Goal: Task Accomplishment & Management: Use online tool/utility

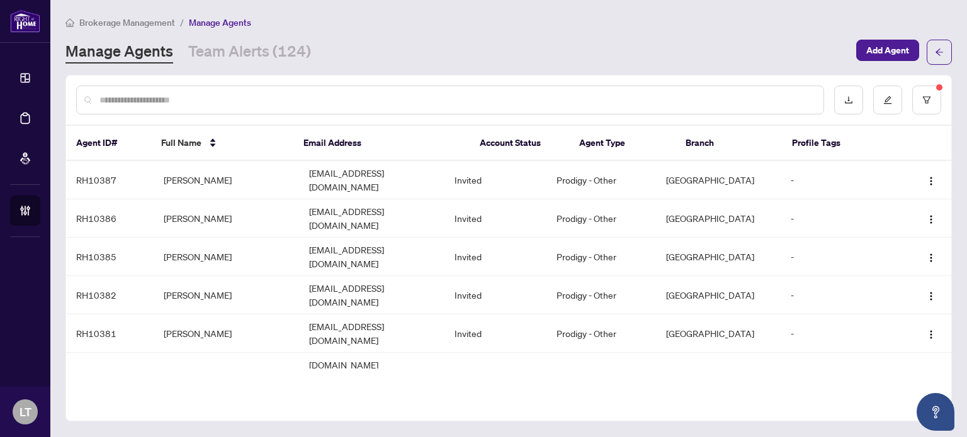
scroll to position [550, 0]
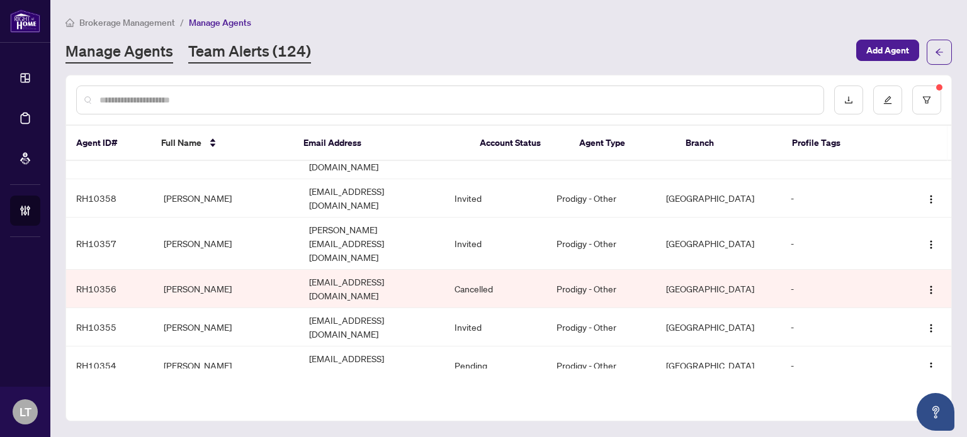
click at [285, 47] on link "Team Alerts (124)" at bounding box center [249, 52] width 123 height 23
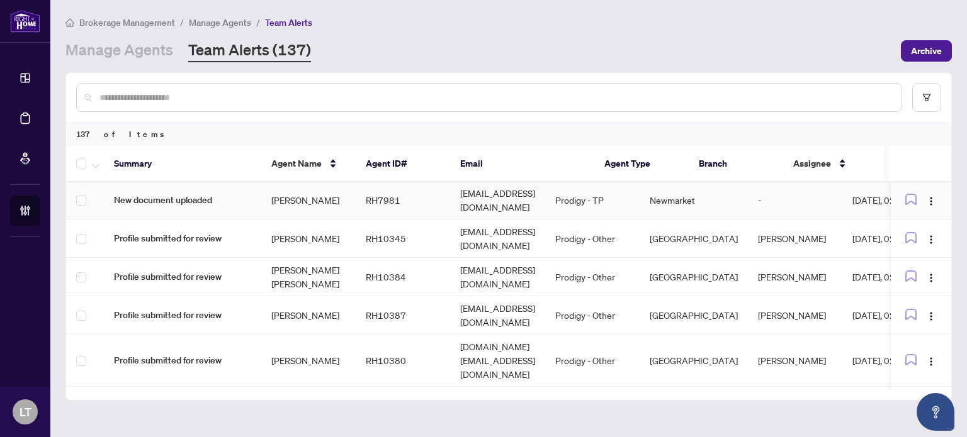
scroll to position [340, 0]
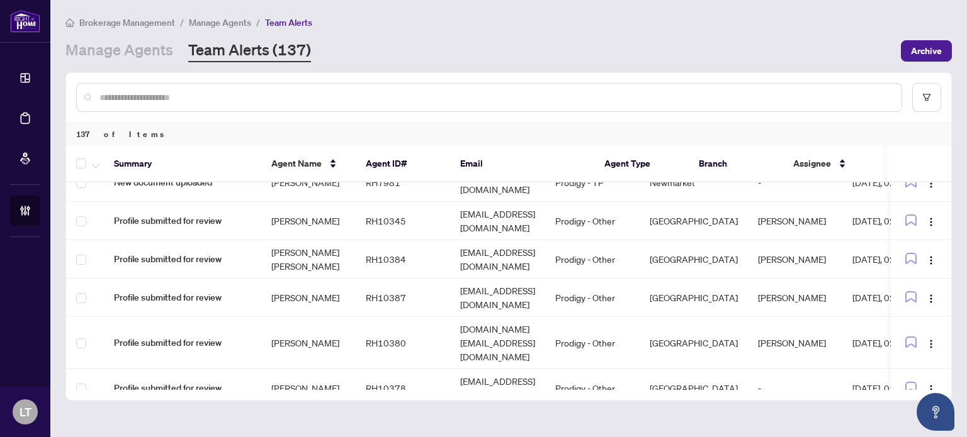
click at [133, 23] on span "Brokerage Management" at bounding box center [127, 22] width 96 height 11
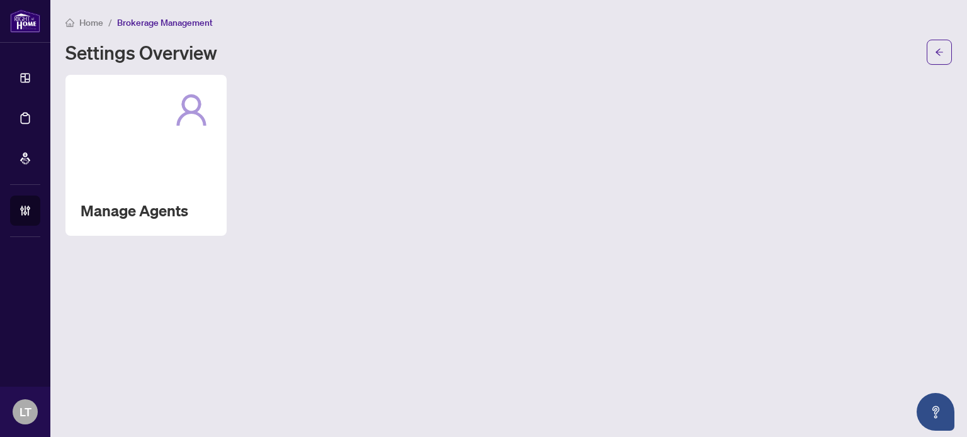
click at [86, 26] on span "Home" at bounding box center [91, 22] width 24 height 11
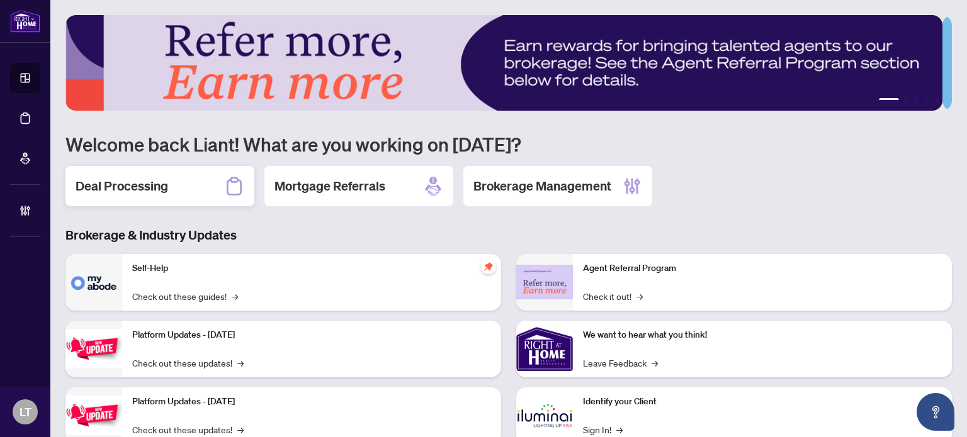
click at [172, 187] on div "Deal Processing" at bounding box center [159, 186] width 189 height 40
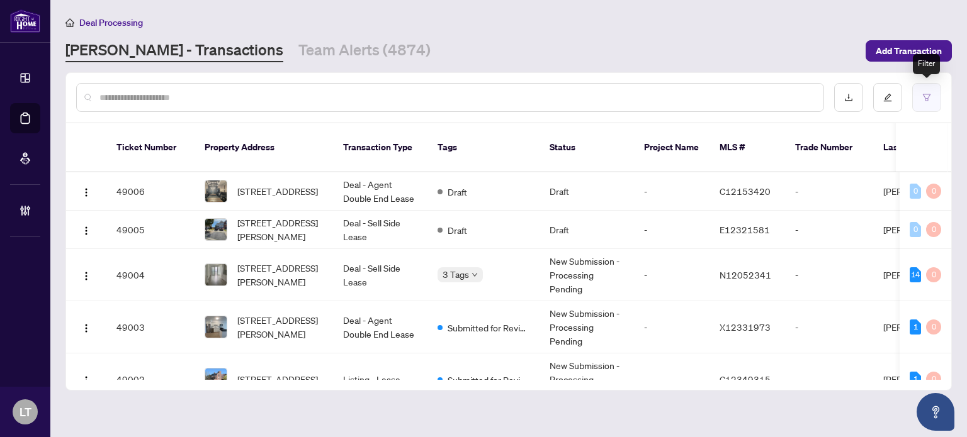
click at [936, 88] on button "button" at bounding box center [926, 97] width 29 height 29
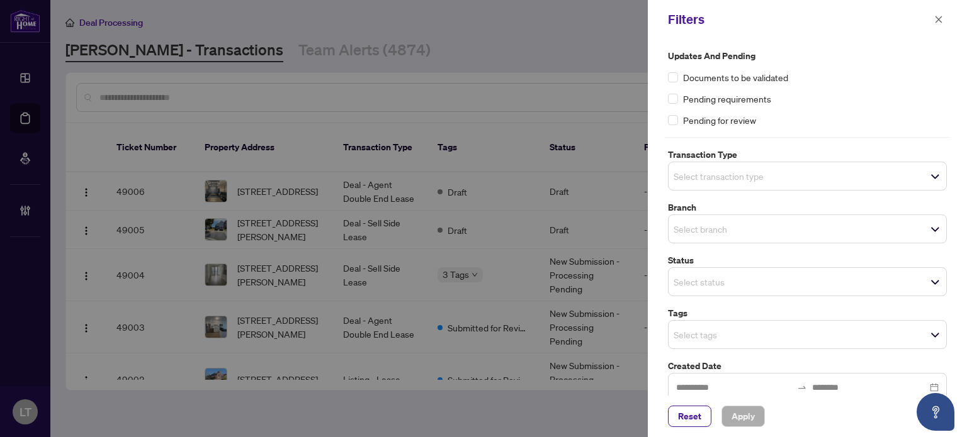
click at [689, 231] on input "search" at bounding box center [718, 229] width 88 height 15
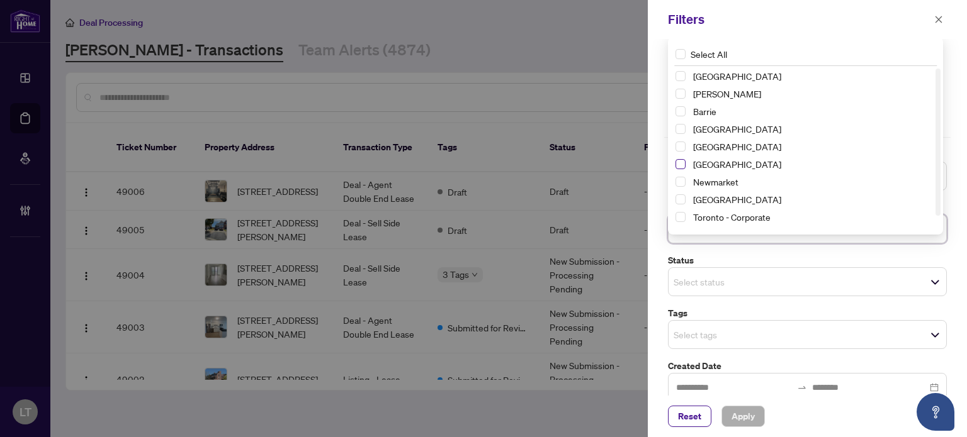
click at [678, 166] on span "Select Mississauga" at bounding box center [680, 164] width 10 height 10
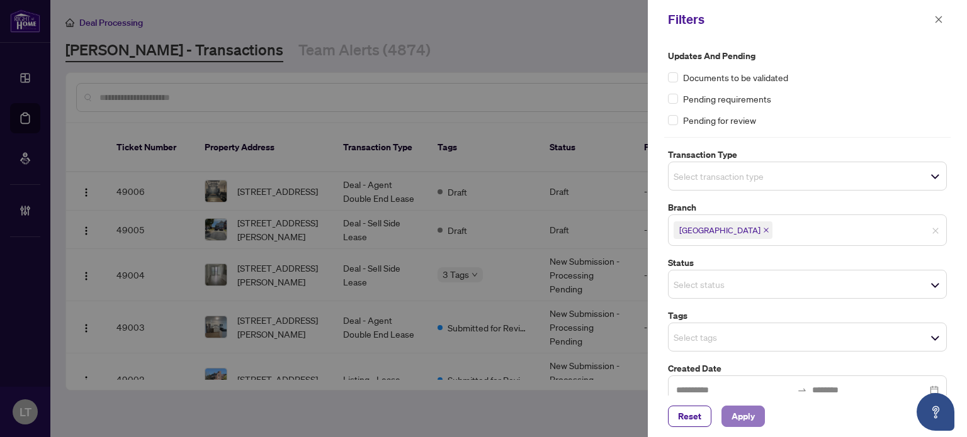
click at [737, 410] on span "Apply" at bounding box center [742, 417] width 23 height 20
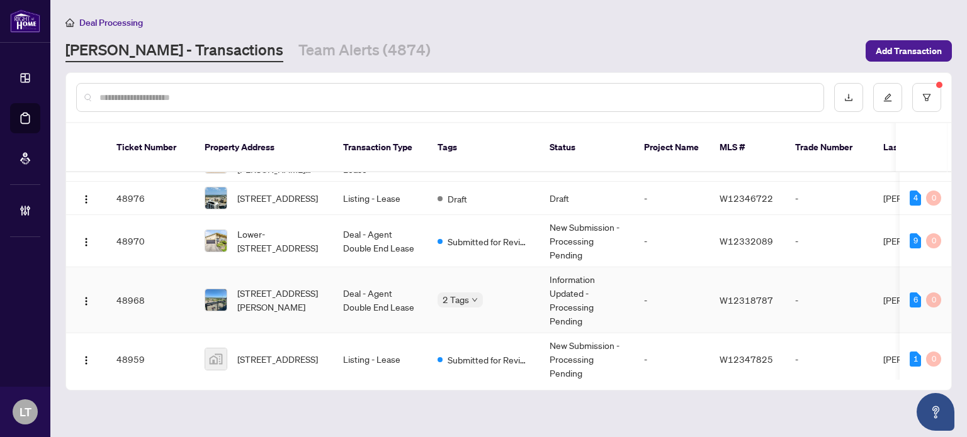
scroll to position [241, 0]
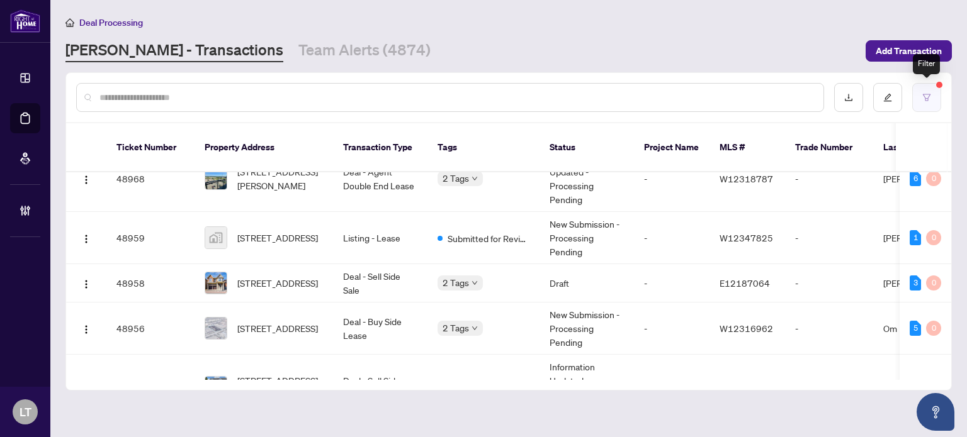
click at [928, 93] on icon "filter" at bounding box center [926, 97] width 9 height 9
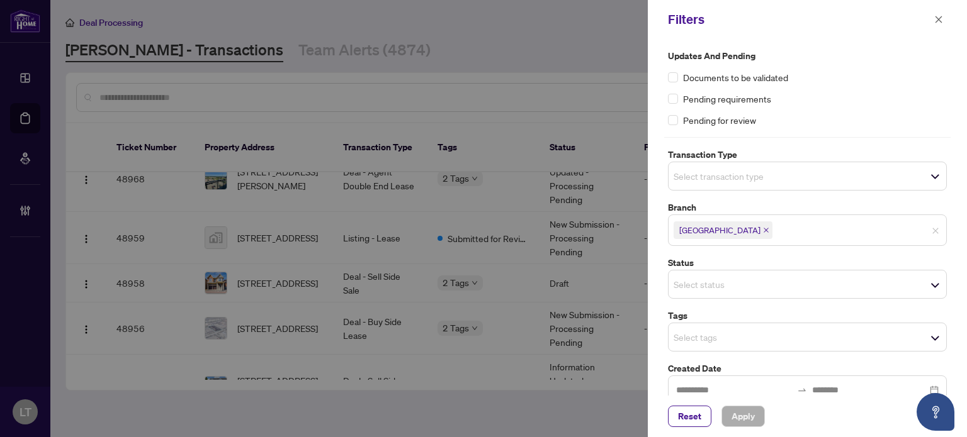
click at [926, 281] on span "Select status" at bounding box center [807, 285] width 278 height 18
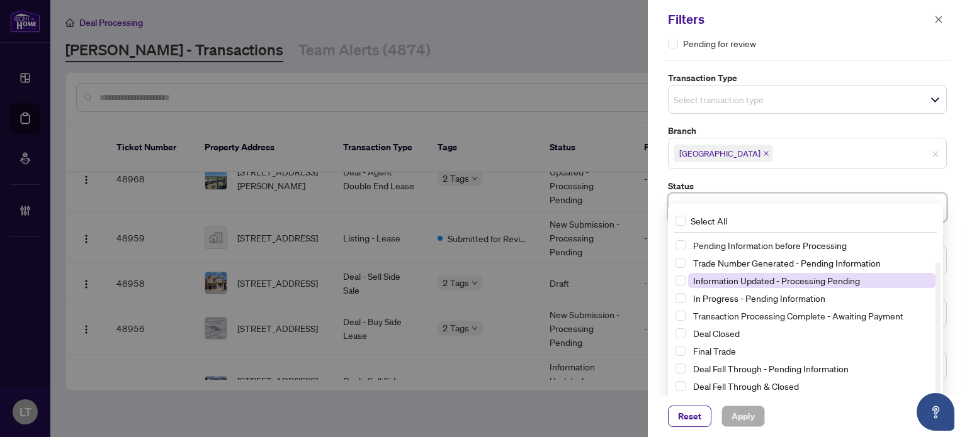
scroll to position [79, 0]
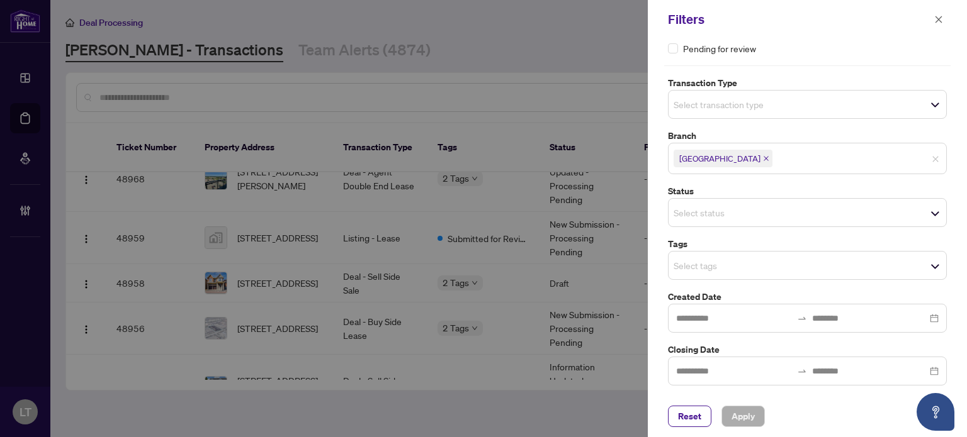
click at [665, 184] on div "Status Select status Select All New Submission - Processing Pending Pending Inf…" at bounding box center [807, 205] width 286 height 43
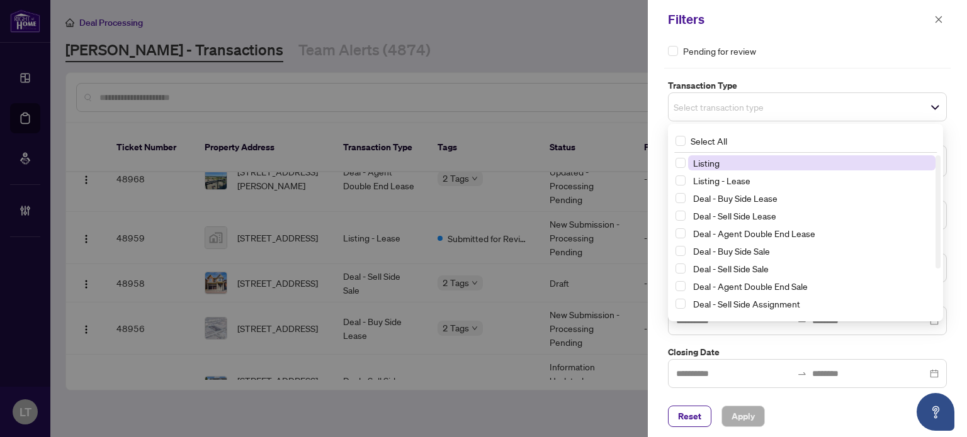
click at [930, 111] on span "Select transaction type" at bounding box center [807, 107] width 278 height 18
click at [819, 105] on span "Select transaction type" at bounding box center [807, 107] width 278 height 18
click at [684, 160] on span "Select Listing" at bounding box center [680, 163] width 10 height 10
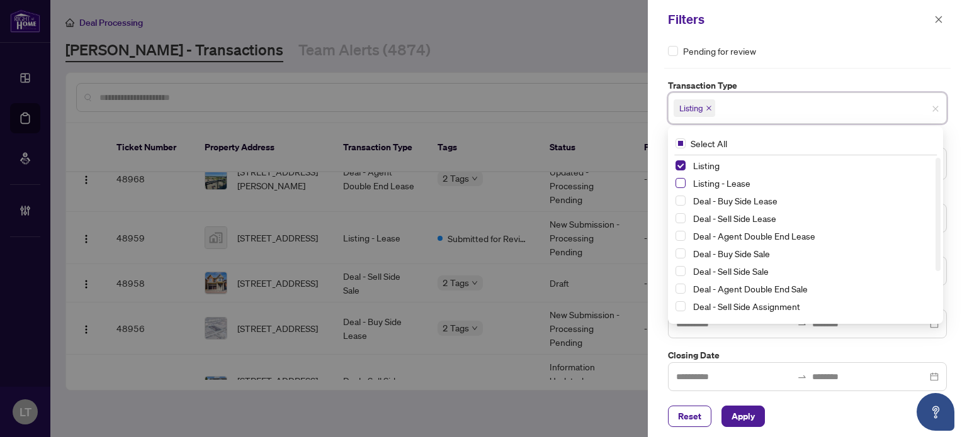
click at [679, 181] on span "Select Listing - Lease" at bounding box center [680, 183] width 10 height 10
click at [748, 415] on span "Apply" at bounding box center [742, 417] width 23 height 20
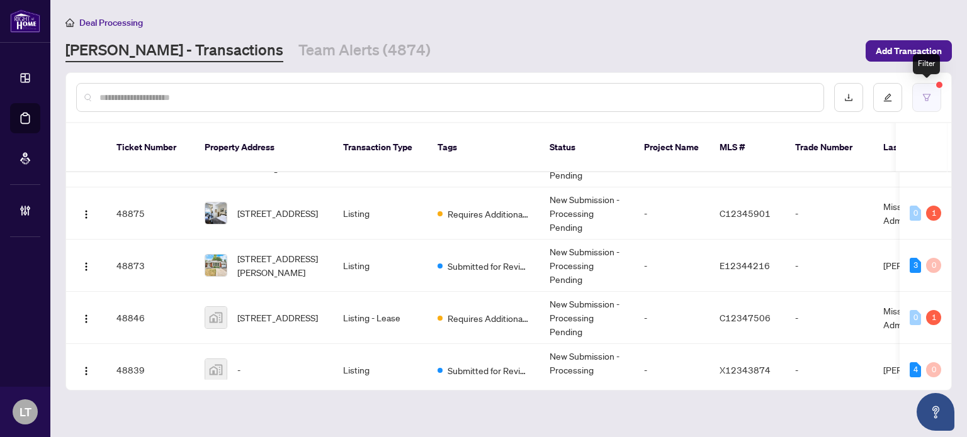
click at [931, 96] on button "button" at bounding box center [926, 97] width 29 height 29
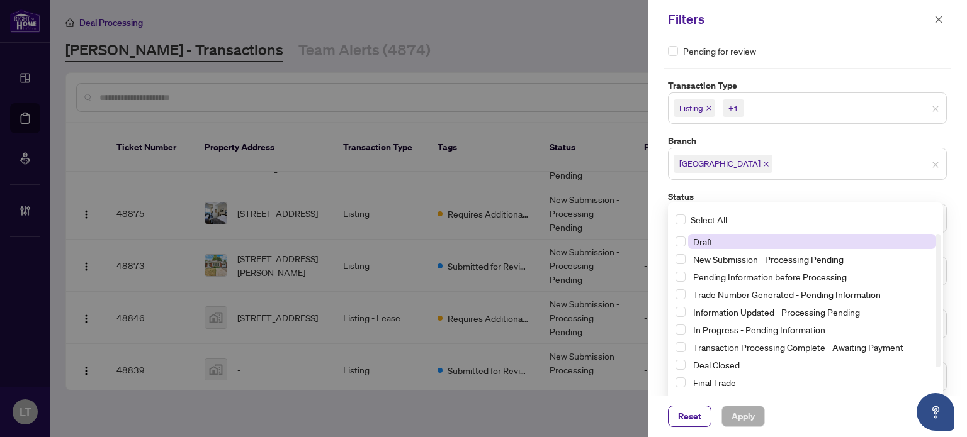
click at [927, 214] on div "Select status Select All 1 Draft New Submission - Processing Pending Pending In…" at bounding box center [807, 218] width 279 height 29
click at [682, 260] on span "Select New Submission - Processing Pending" at bounding box center [680, 259] width 10 height 10
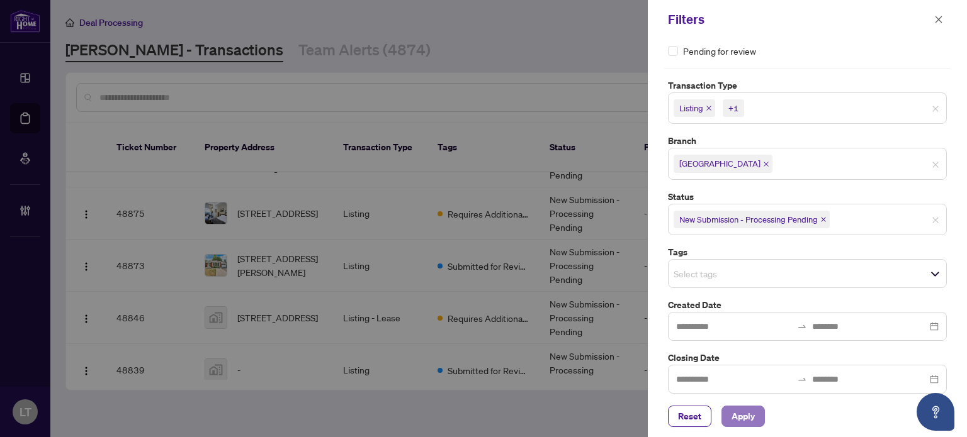
click at [749, 419] on span "Apply" at bounding box center [742, 417] width 23 height 20
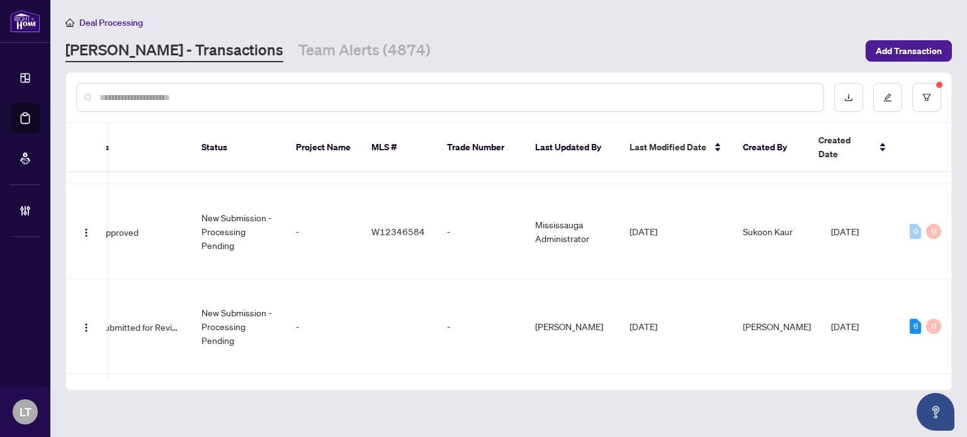
scroll to position [1095, 348]
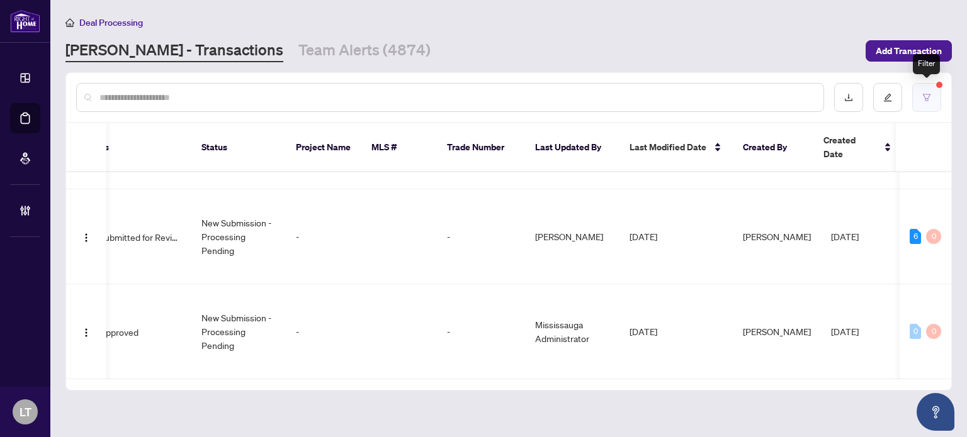
click at [933, 88] on button "button" at bounding box center [926, 97] width 29 height 29
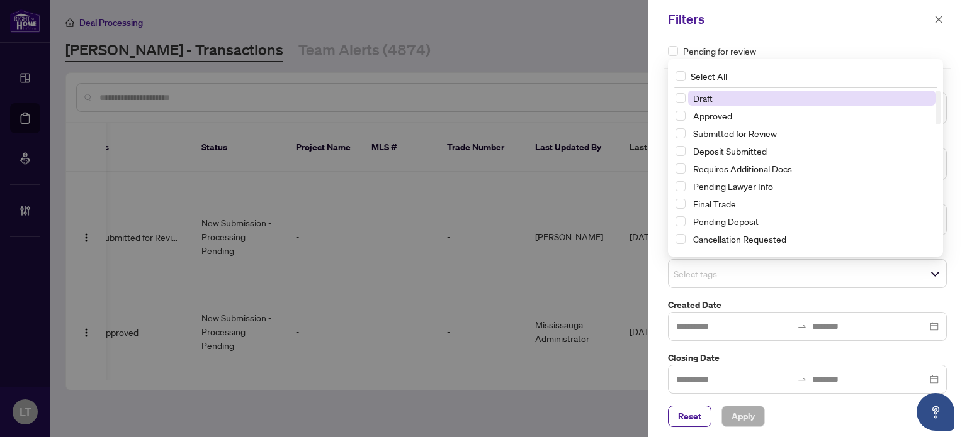
click at [930, 273] on span "Select tags" at bounding box center [807, 274] width 278 height 18
click at [677, 134] on span "Select Submitted for Review" at bounding box center [680, 133] width 10 height 10
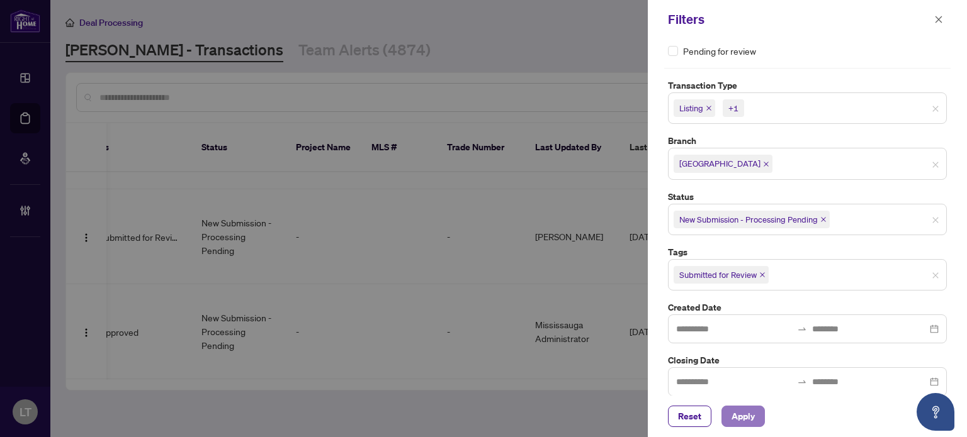
click at [747, 410] on span "Apply" at bounding box center [742, 417] width 23 height 20
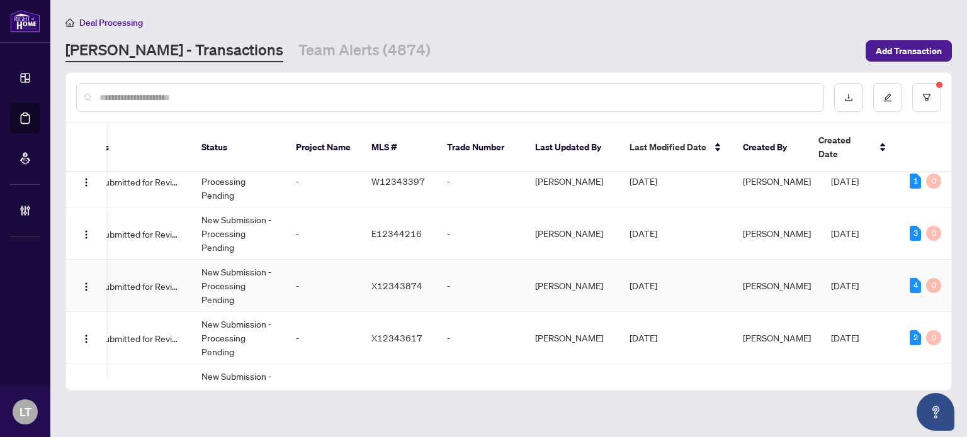
scroll to position [0, 348]
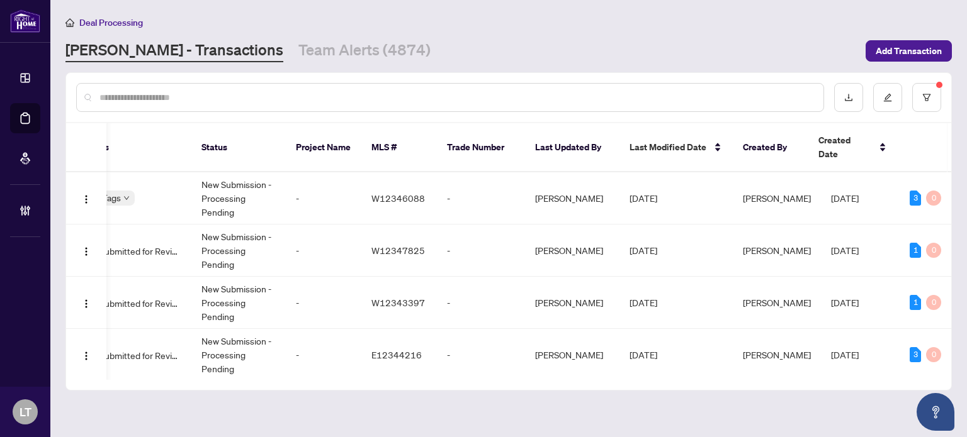
drag, startPoint x: 711, startPoint y: 359, endPoint x: 594, endPoint y: 417, distance: 130.1
click at [594, 417] on main "Deal Processing [PERSON_NAME] - Transactions Team Alerts (4874) Add Transaction…" at bounding box center [508, 218] width 916 height 437
